Goal: Navigation & Orientation: Find specific page/section

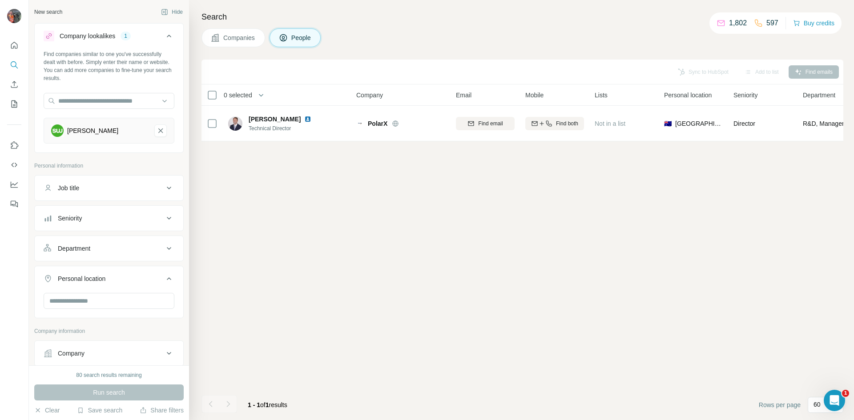
scroll to position [178, 0]
click at [14, 47] on icon "Quick start" at bounding box center [14, 45] width 9 height 9
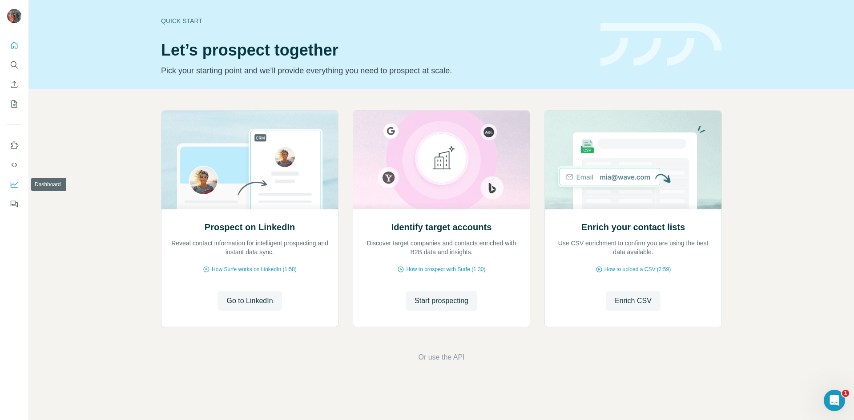
click at [12, 184] on icon "Dashboard" at bounding box center [14, 184] width 9 height 9
